Goal: Task Accomplishment & Management: Complete application form

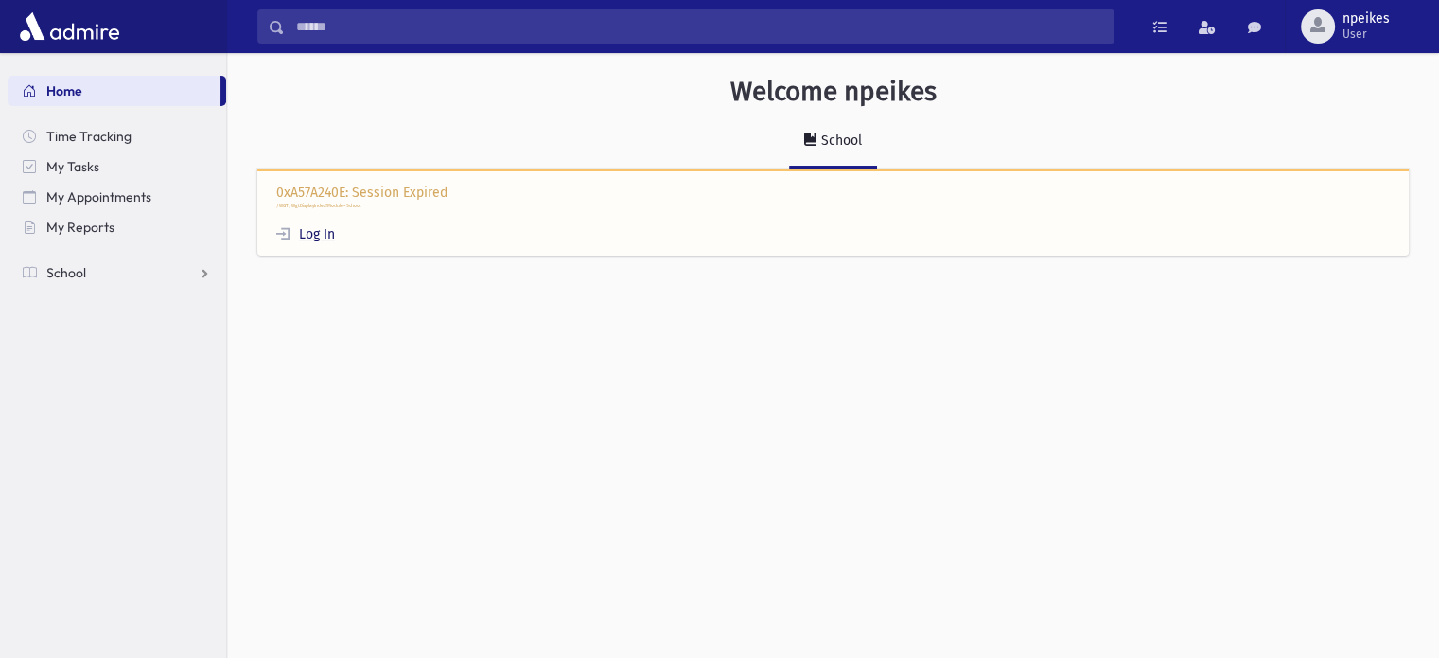
click at [323, 226] on link "Log In" at bounding box center [305, 234] width 59 height 16
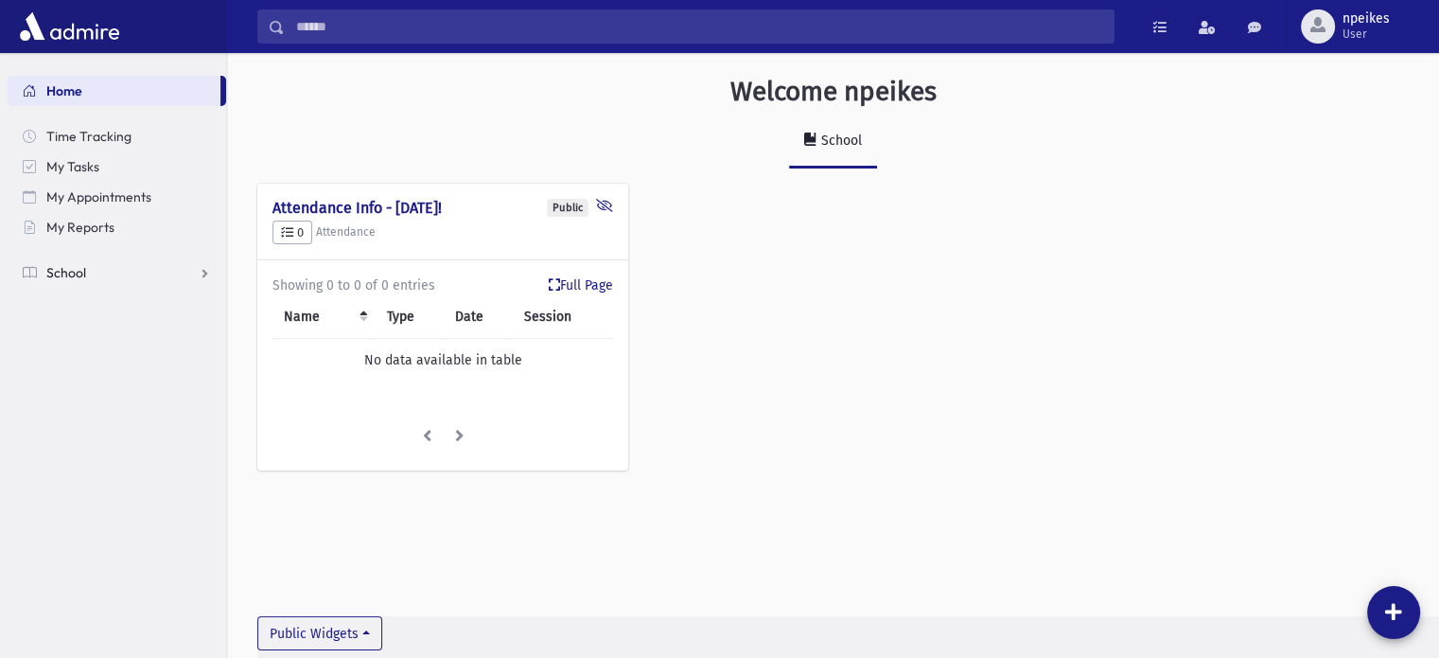
click at [203, 269] on link "School" at bounding box center [117, 272] width 219 height 30
click at [77, 336] on span "Attendance" at bounding box center [92, 333] width 70 height 17
click at [91, 355] on span "Entry" at bounding box center [88, 363] width 32 height 17
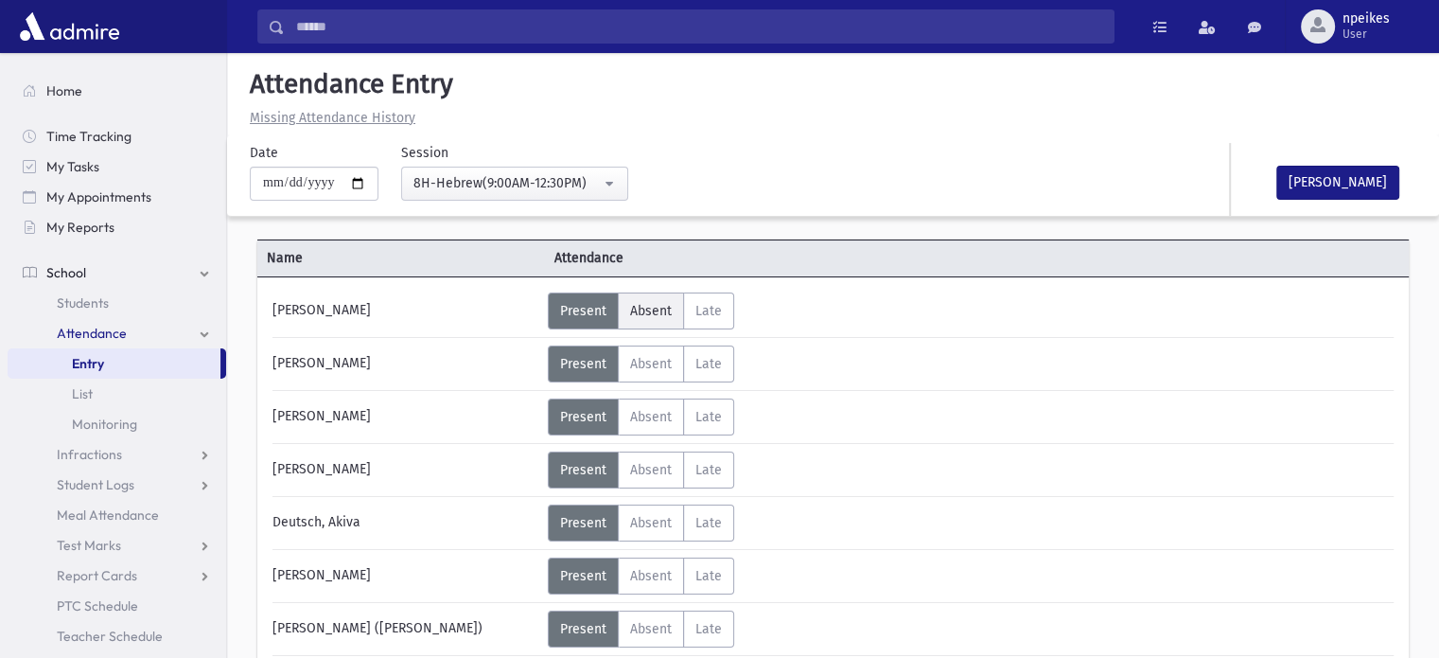
click at [636, 311] on span "Absent" at bounding box center [651, 311] width 42 height 16
click at [660, 359] on span "Absent" at bounding box center [651, 364] width 42 height 16
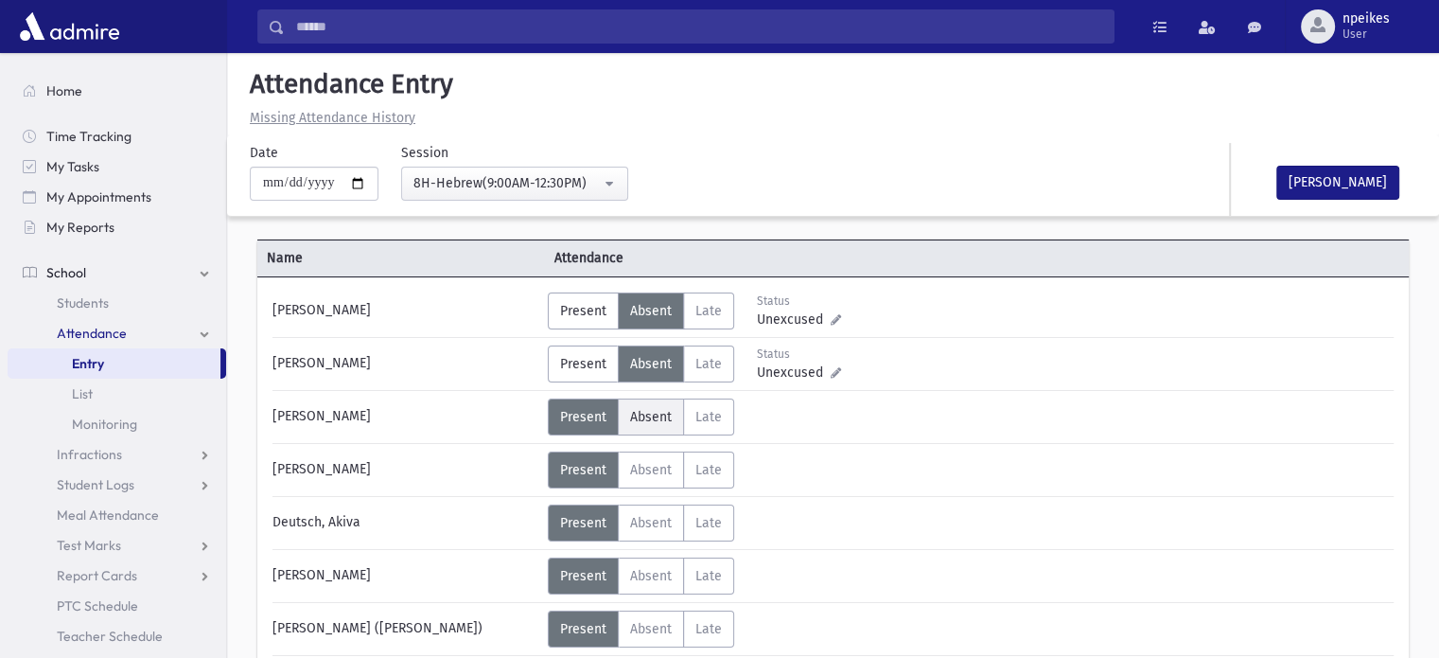
click at [649, 418] on span "Absent" at bounding box center [651, 417] width 42 height 16
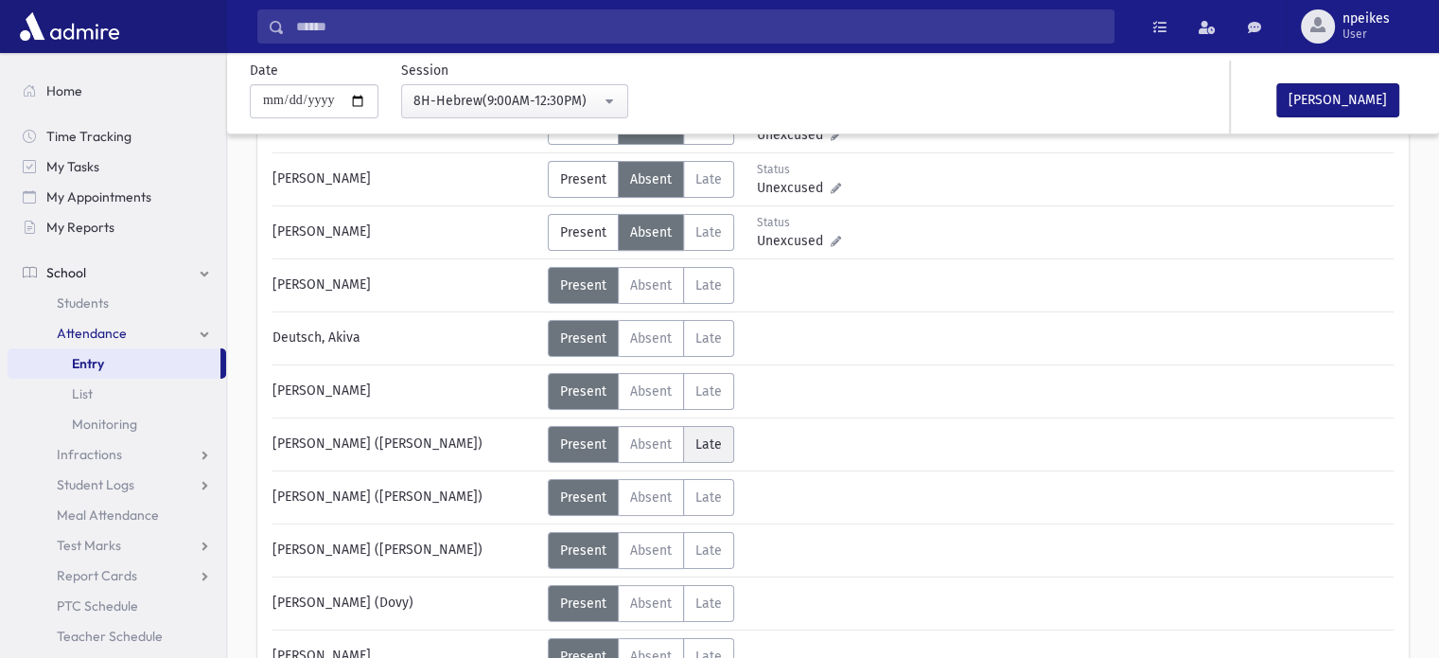
scroll to position [189, 0]
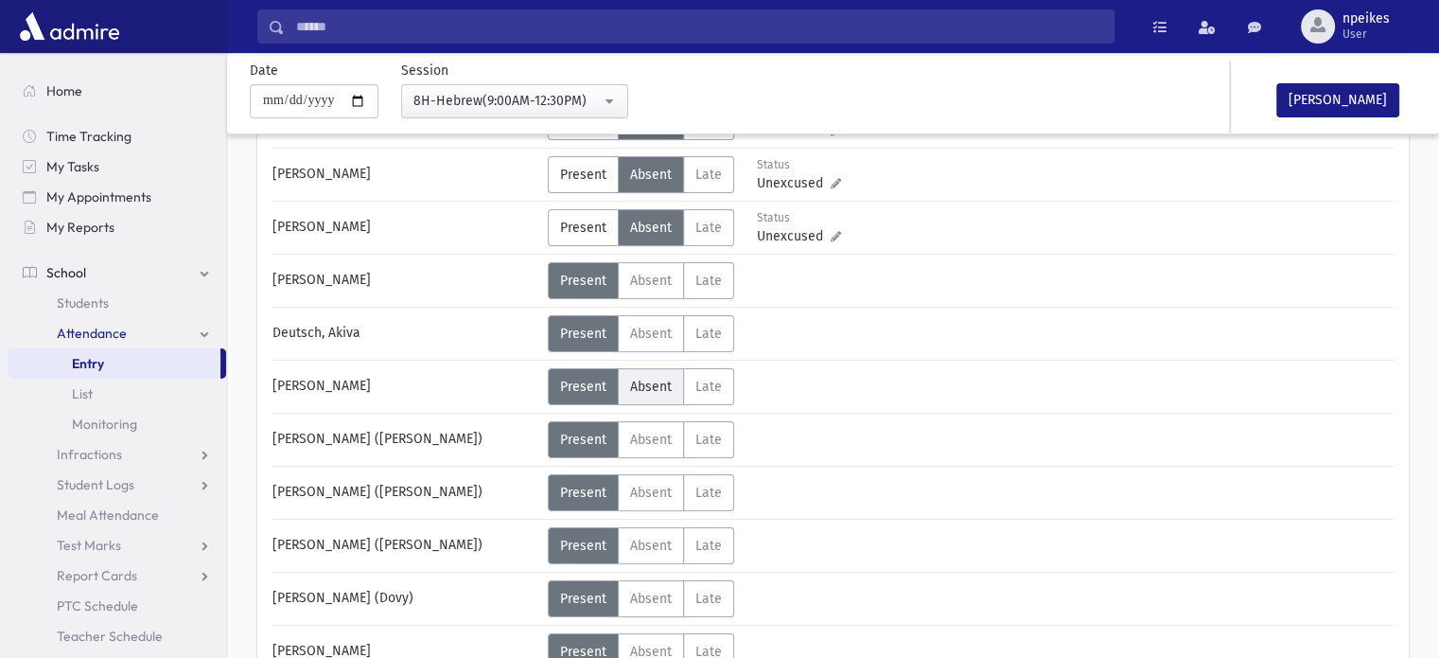
click at [663, 379] on span "Absent" at bounding box center [651, 386] width 42 height 16
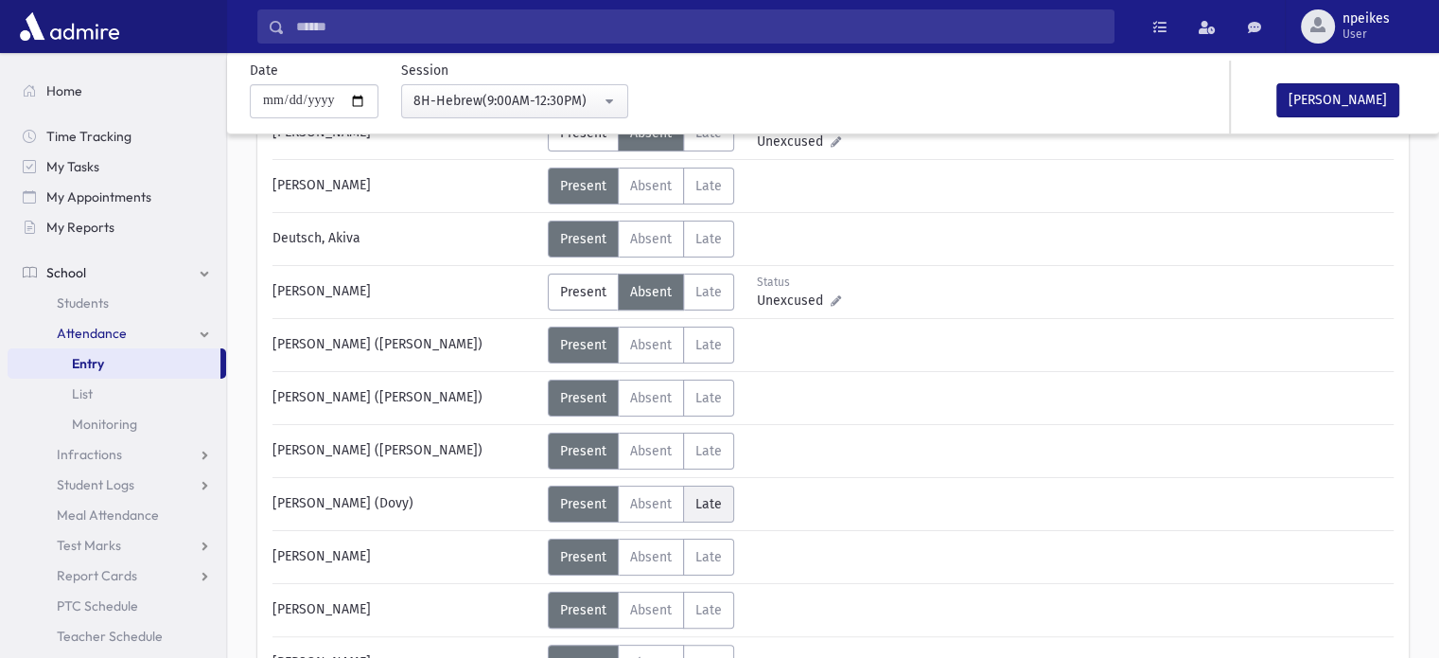
click at [696, 500] on span "Late" at bounding box center [708, 504] width 26 height 16
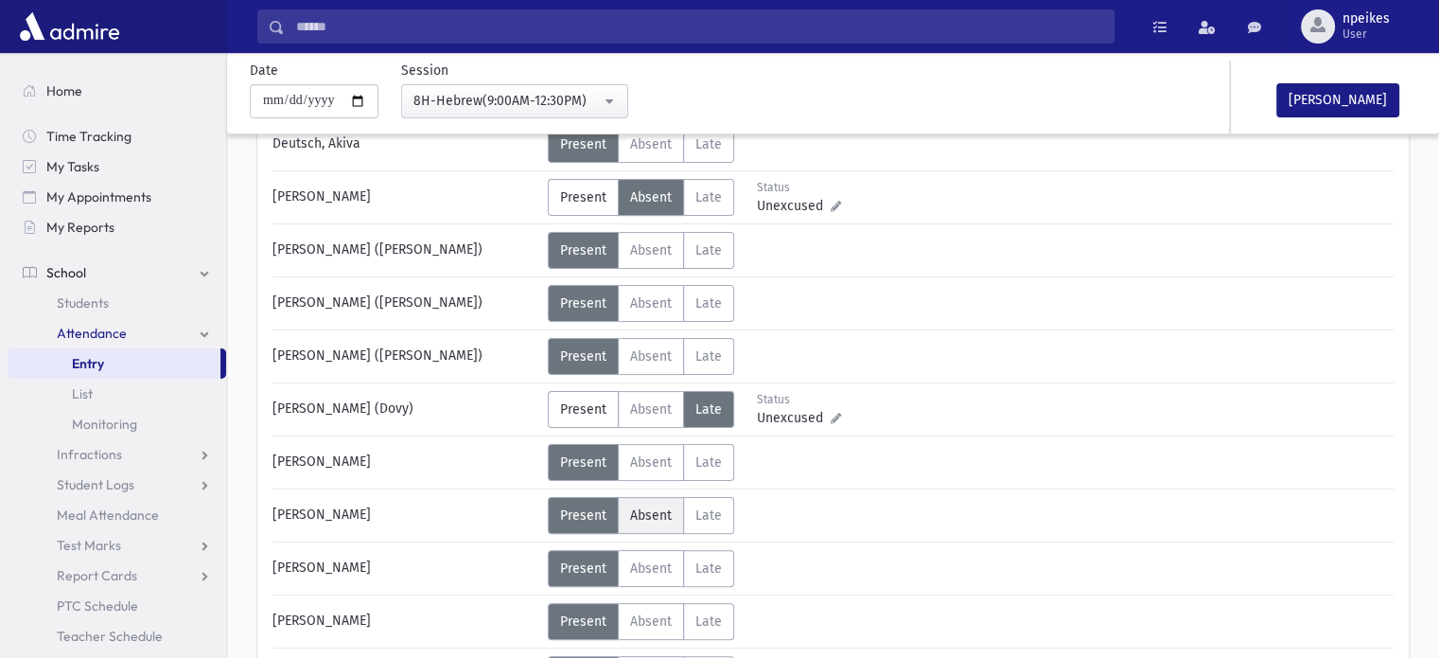
scroll to position [473, 0]
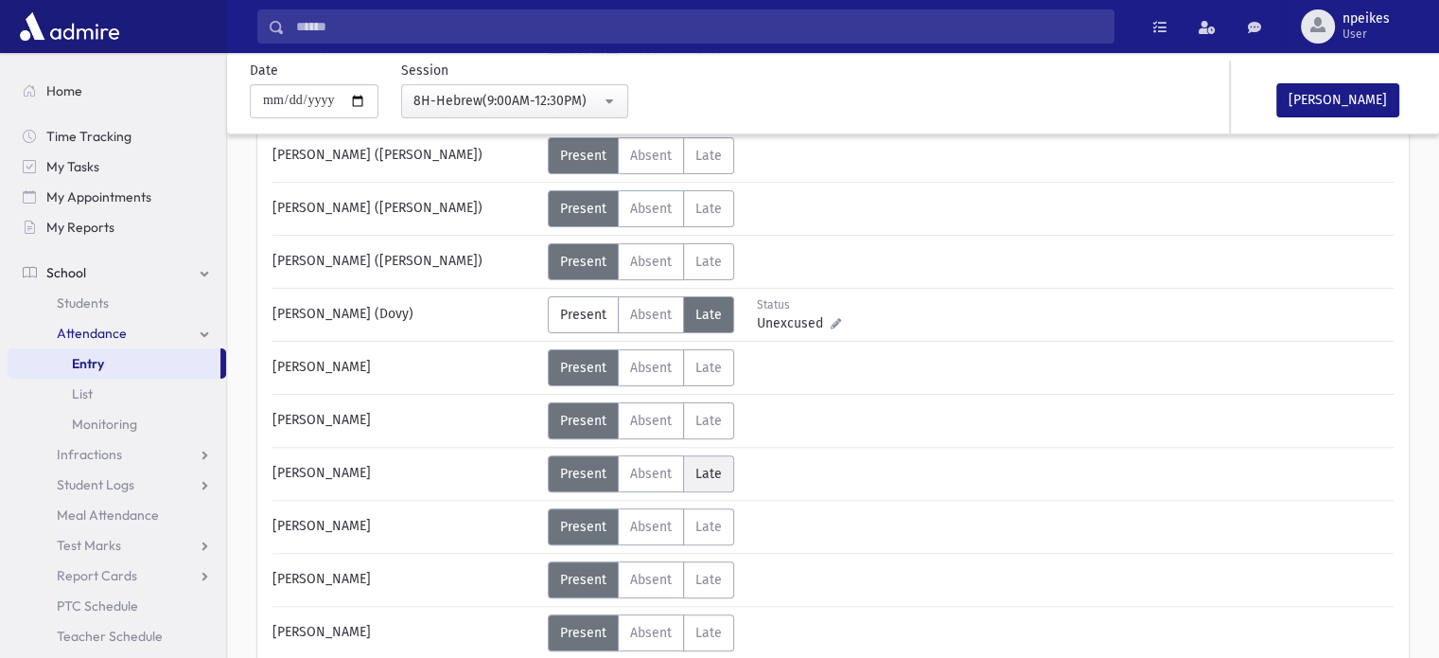
click at [691, 471] on label "Late Late" at bounding box center [708, 473] width 51 height 37
click at [693, 515] on label "Late Late" at bounding box center [708, 526] width 51 height 37
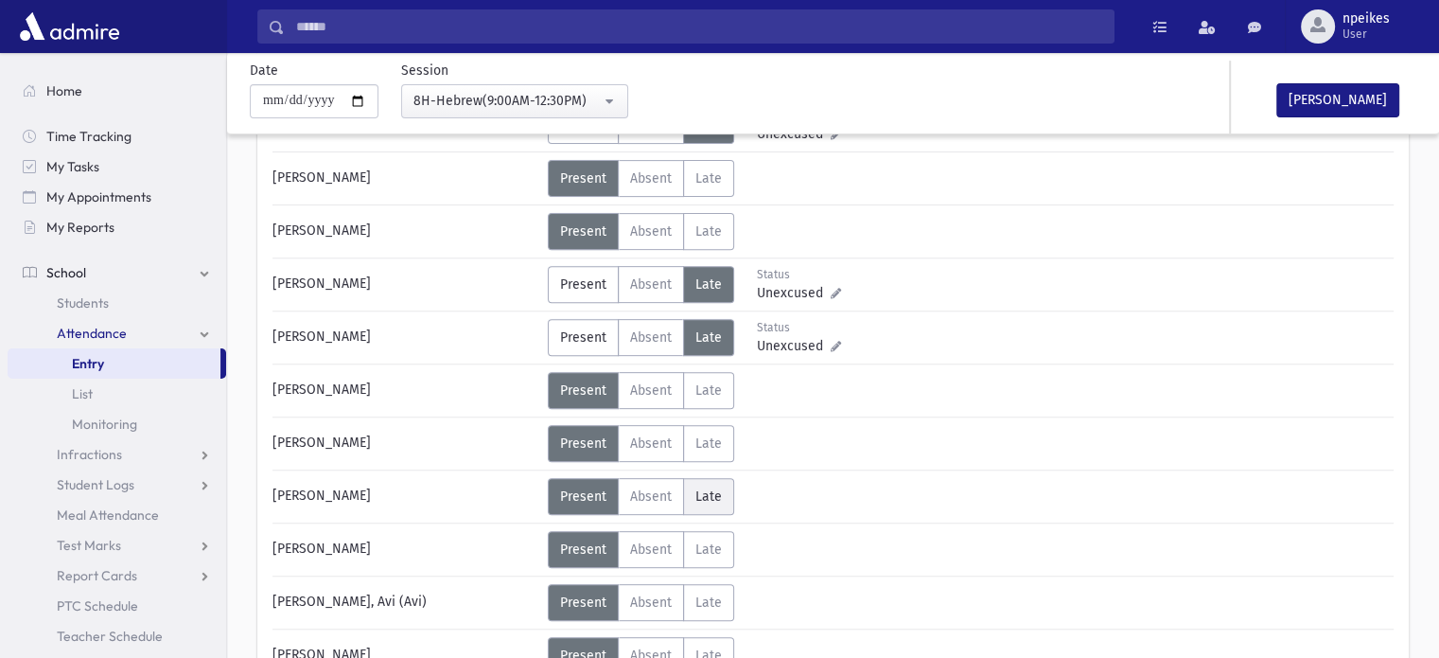
scroll to position [757, 0]
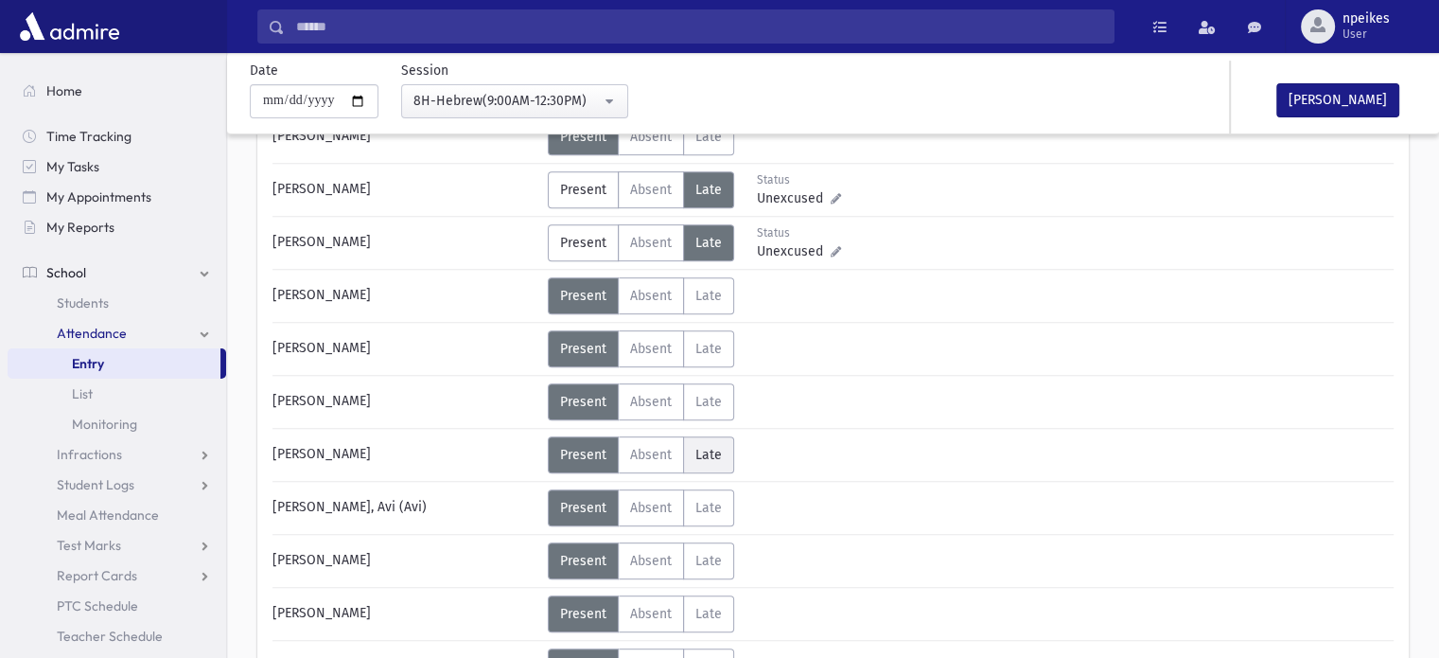
click at [704, 461] on label "Late Late" at bounding box center [708, 454] width 51 height 37
click at [650, 508] on span "Absent" at bounding box center [651, 508] width 42 height 16
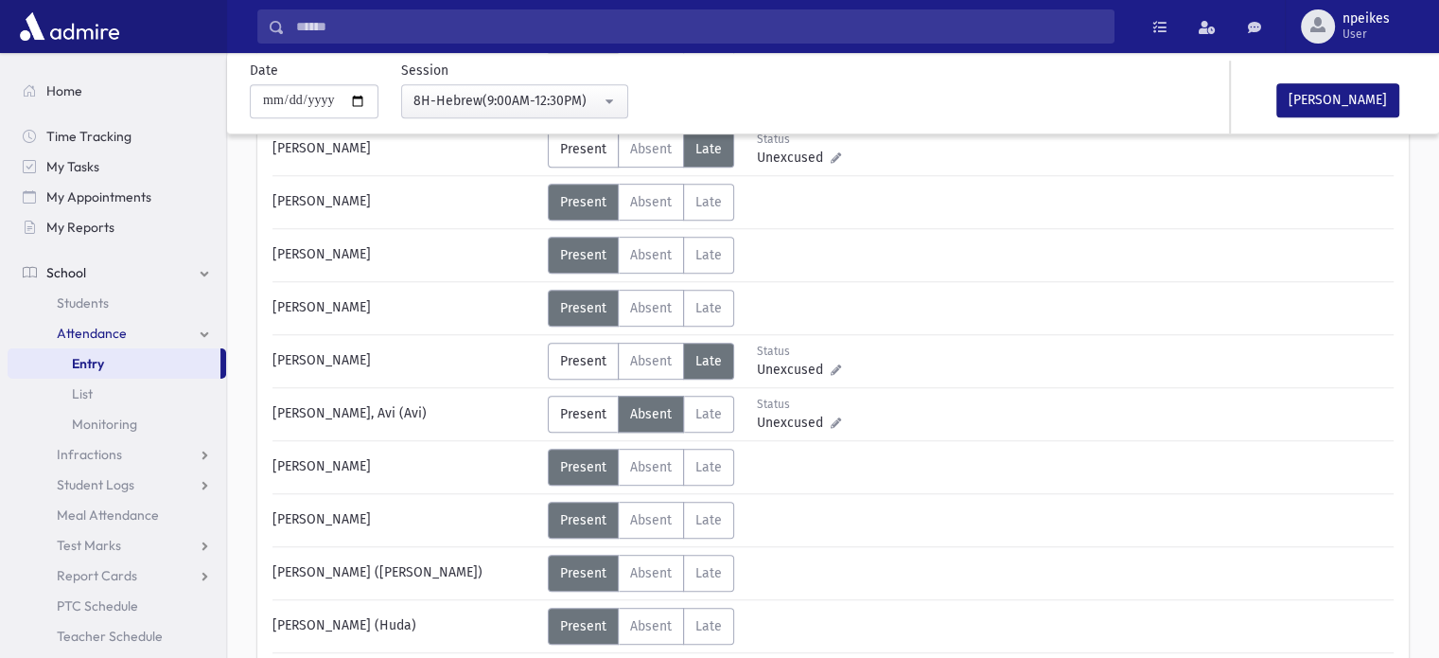
scroll to position [852, 0]
click at [704, 468] on span "Late" at bounding box center [708, 466] width 26 height 16
click at [837, 474] on div "Status Unexcused Admin: Present P Absent Absent [PERSON_NAME] Status Unexcused" at bounding box center [969, 466] width 842 height 37
click at [835, 472] on icon at bounding box center [836, 474] width 10 height 10
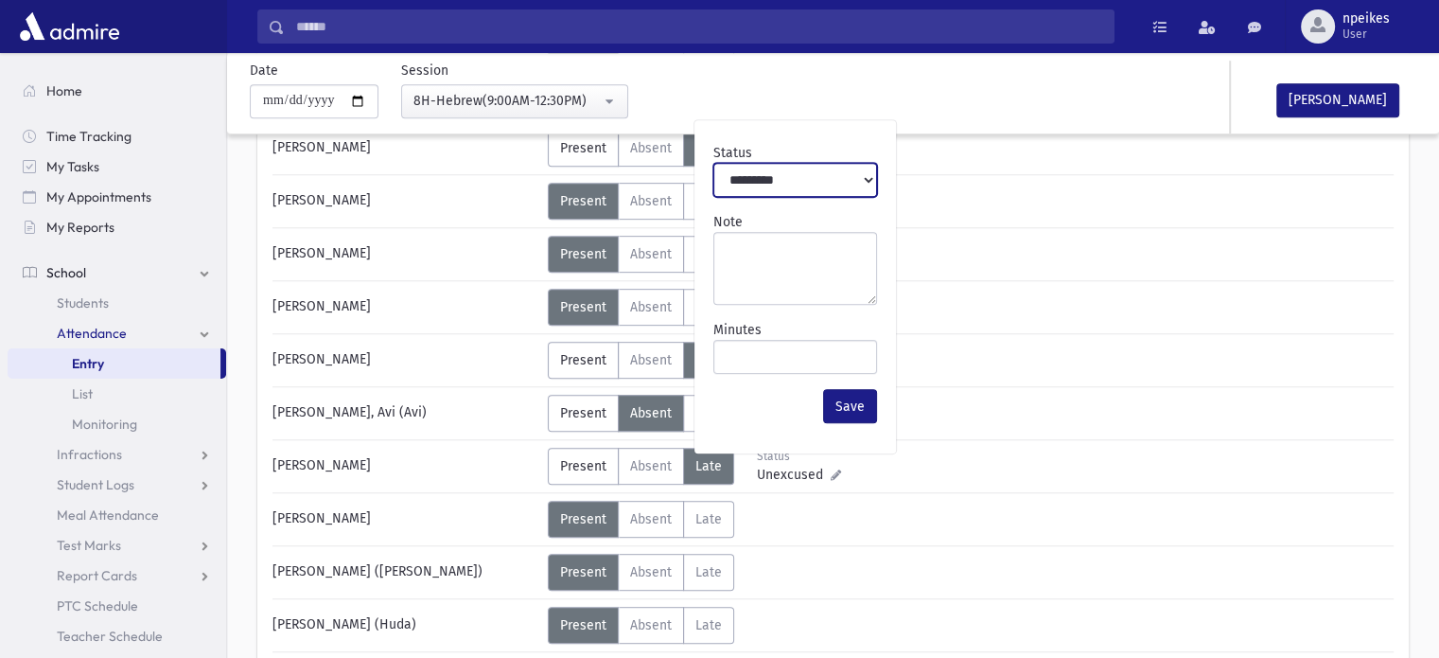
click at [785, 173] on select "**********" at bounding box center [795, 180] width 164 height 34
select select "*******"
click at [713, 163] on select "**********" at bounding box center [795, 180] width 164 height 34
click at [842, 399] on button "Save" at bounding box center [850, 406] width 54 height 34
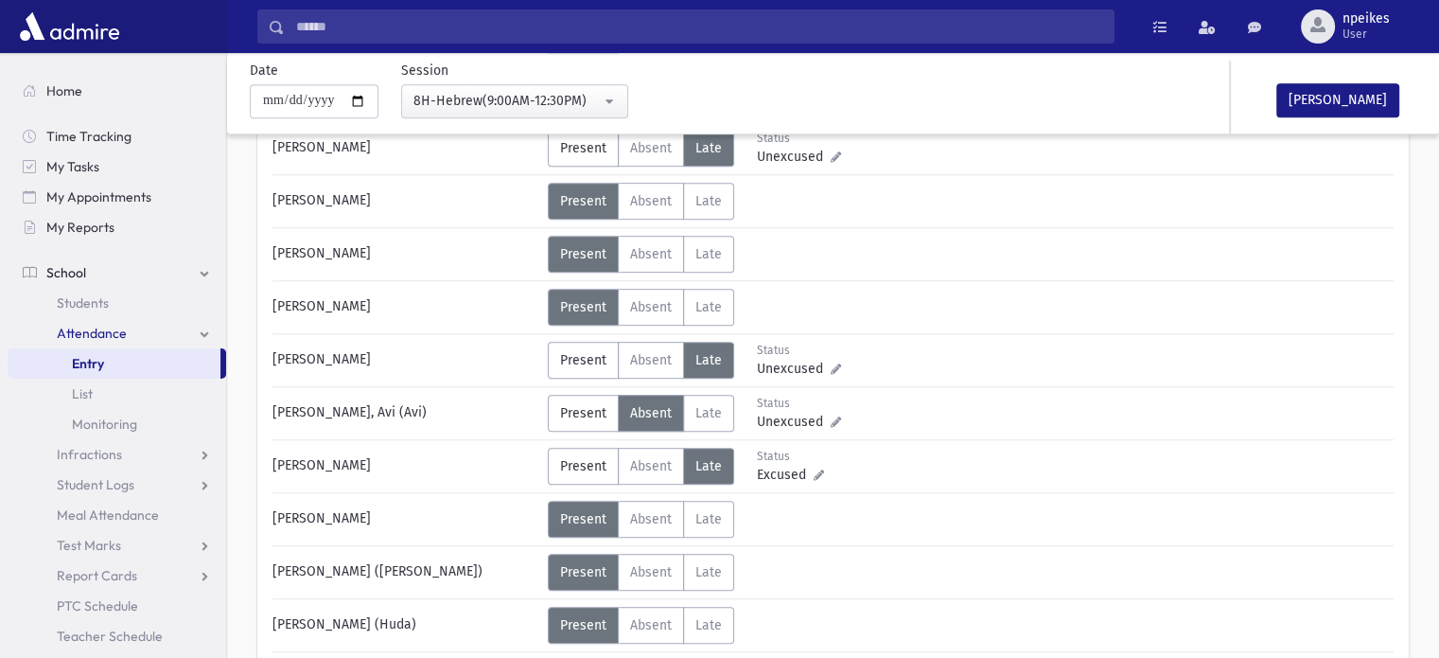
scroll to position [946, 0]
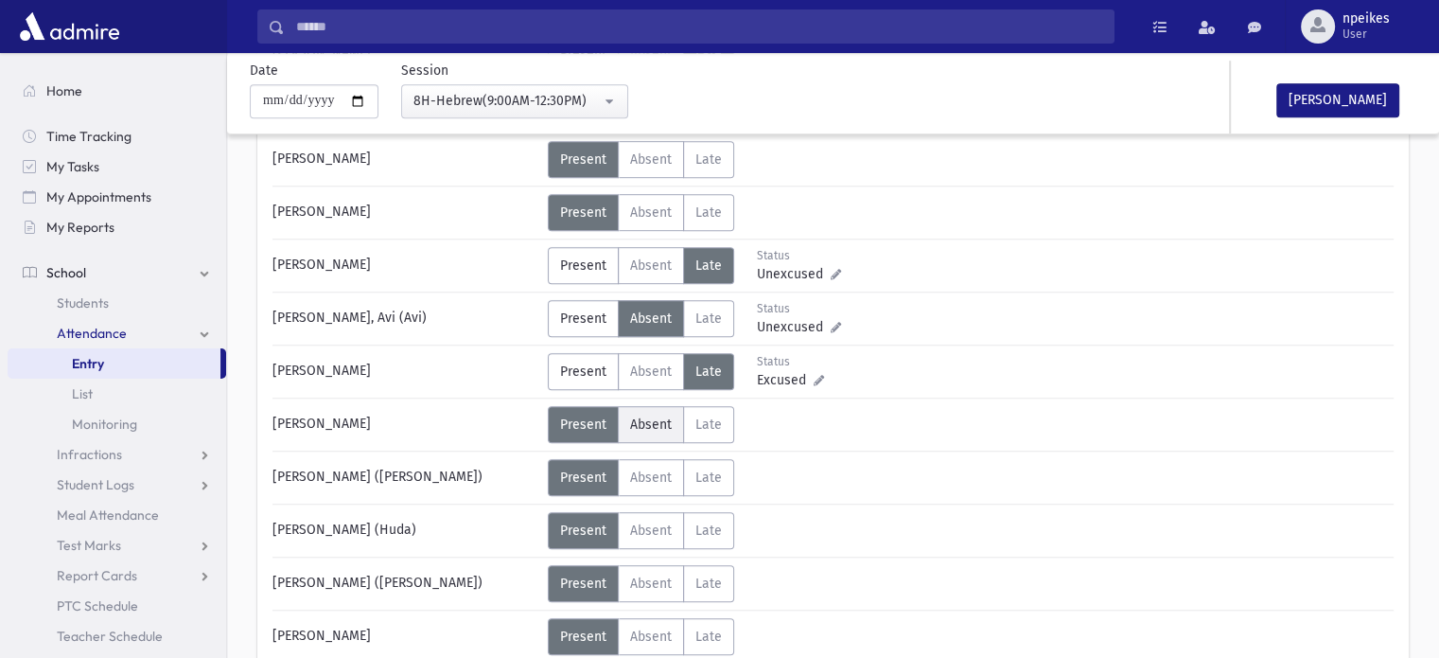
click at [639, 416] on span "Absent" at bounding box center [651, 424] width 42 height 16
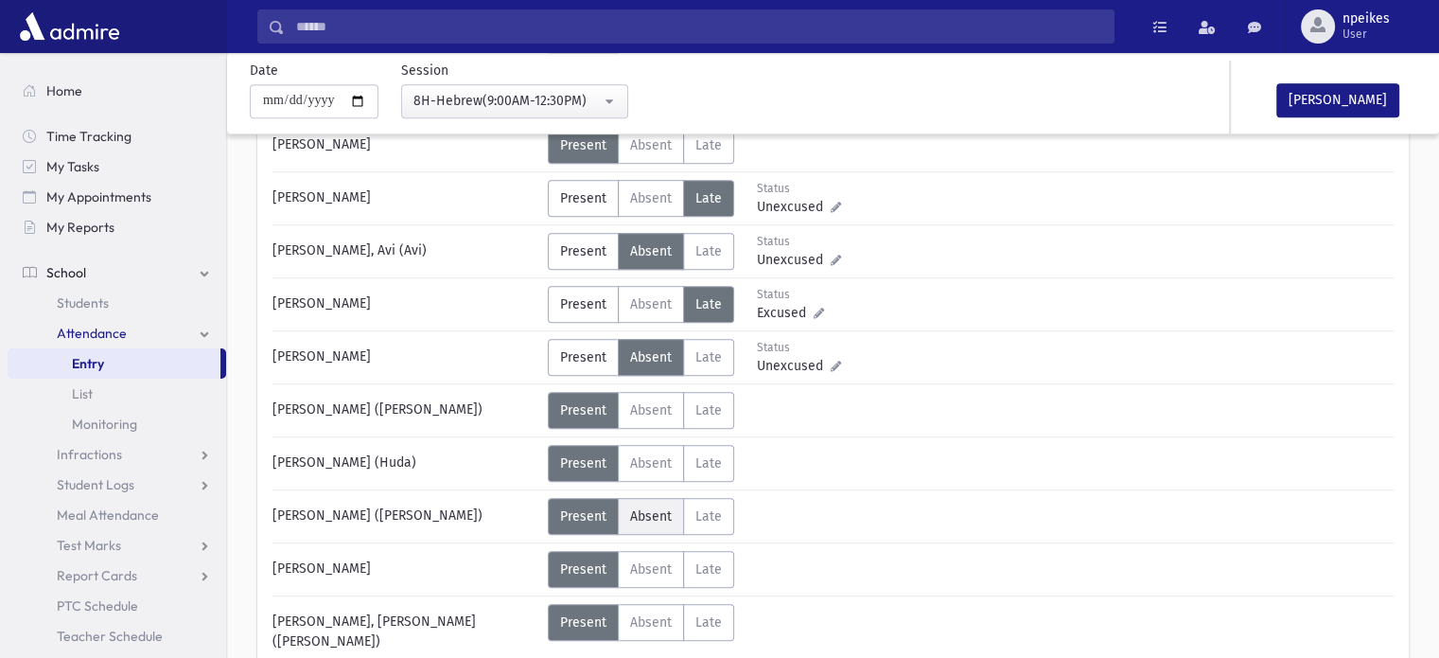
scroll to position [1041, 0]
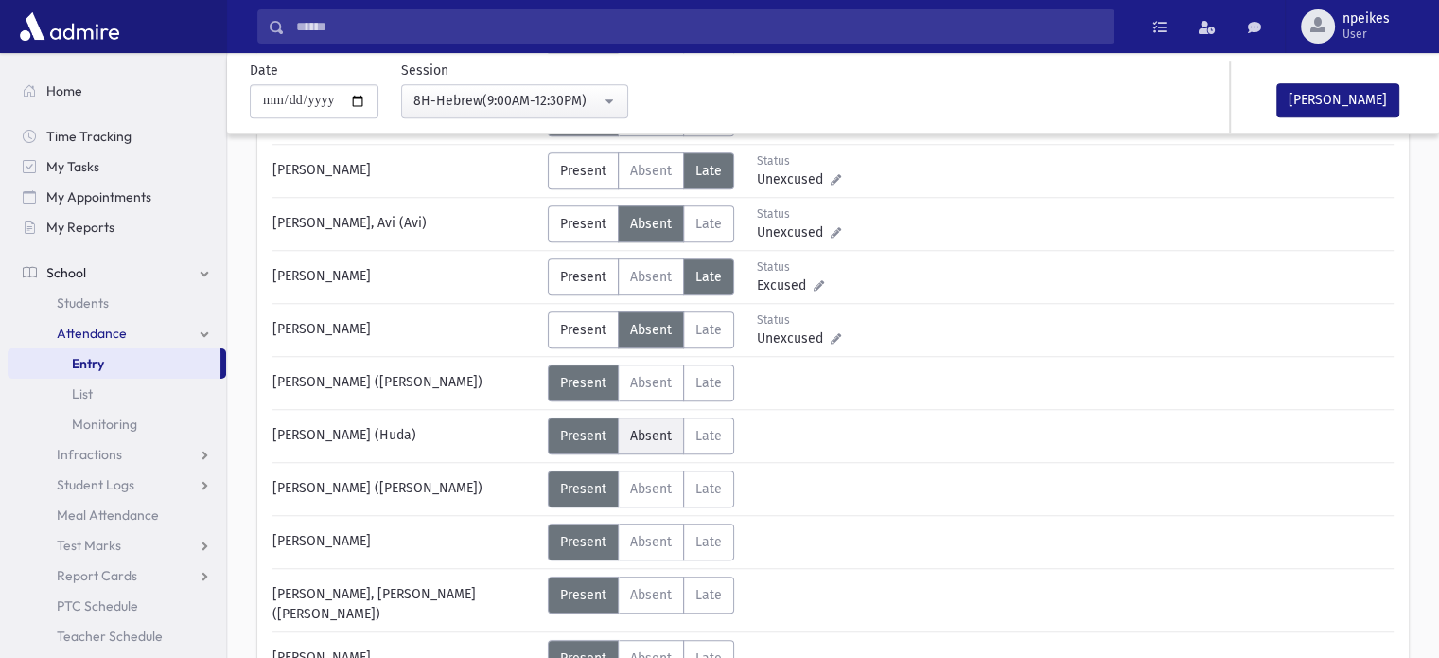
click at [659, 438] on span "Absent" at bounding box center [651, 436] width 42 height 16
click at [705, 523] on label "Late Late" at bounding box center [708, 541] width 51 height 37
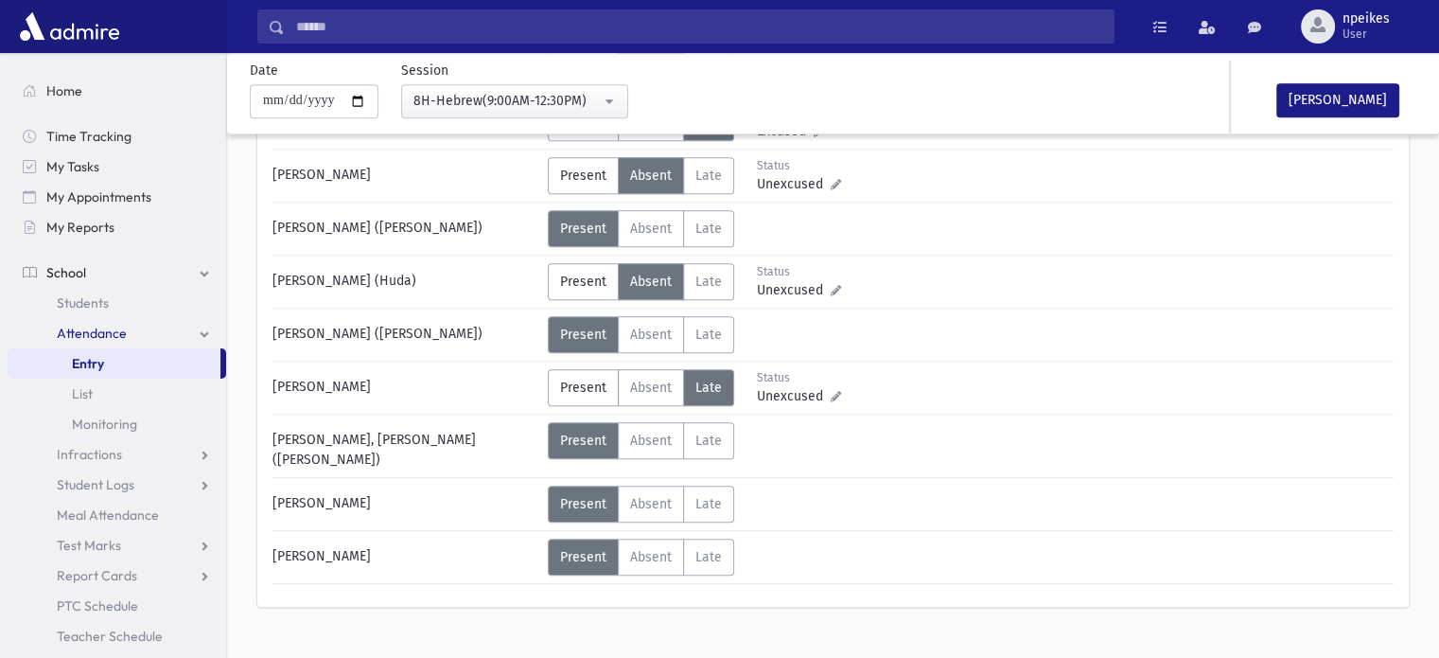
scroll to position [1211, 0]
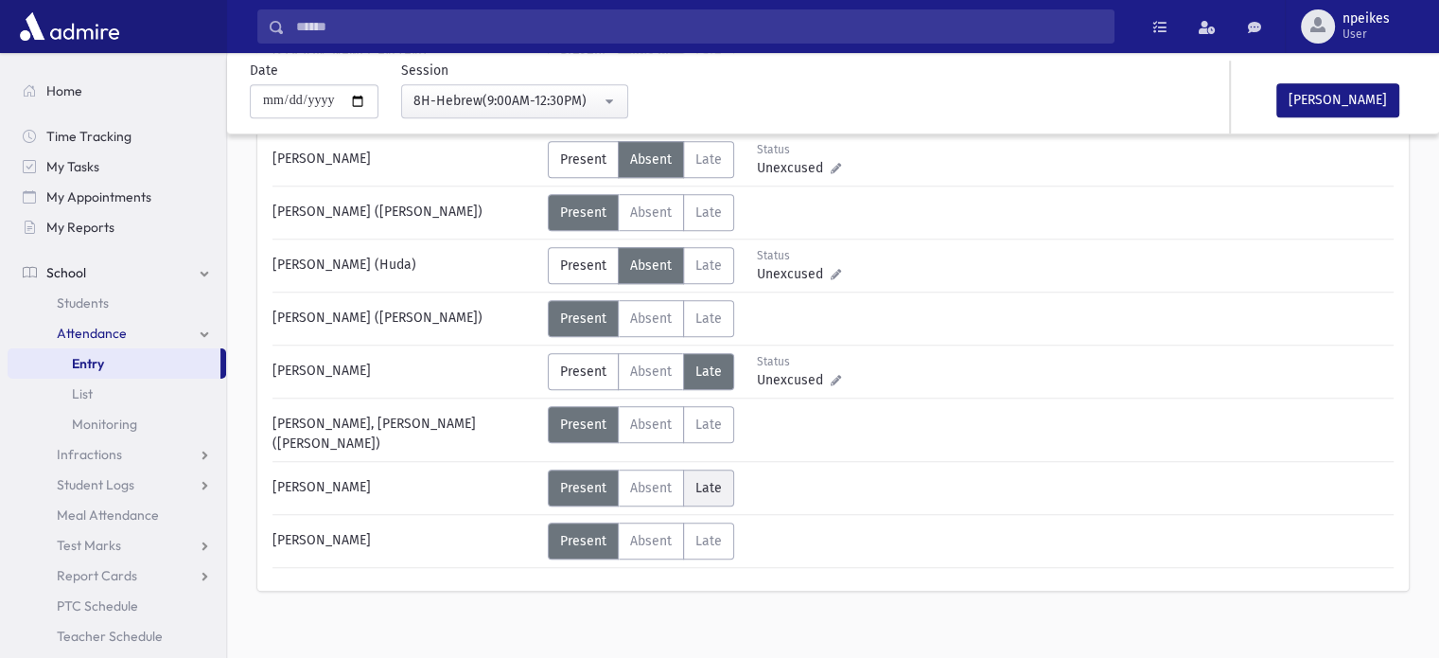
click at [701, 480] on span "Late" at bounding box center [708, 488] width 26 height 16
click at [689, 522] on label "Late Late" at bounding box center [708, 540] width 51 height 37
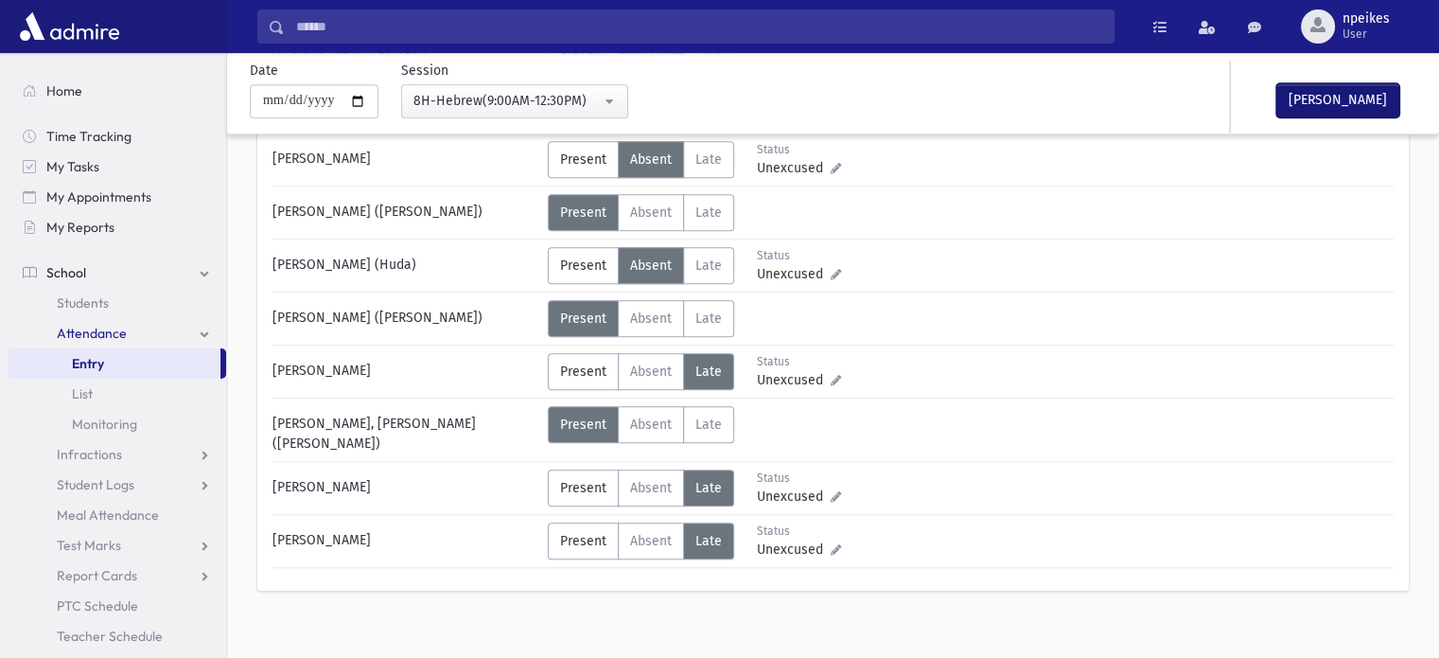
click at [1317, 105] on button "[PERSON_NAME]" at bounding box center [1337, 100] width 123 height 34
